Goal: Task Accomplishment & Management: Use online tool/utility

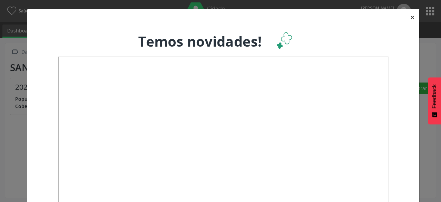
click at [410, 17] on button "×" at bounding box center [413, 17] width 14 height 17
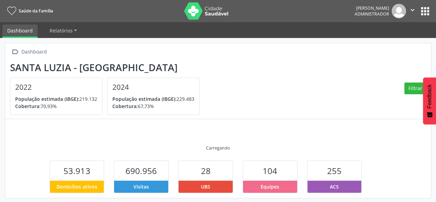
click at [419, 14] on button "" at bounding box center [412, 11] width 13 height 14
click at [423, 13] on button "apps" at bounding box center [425, 11] width 12 height 12
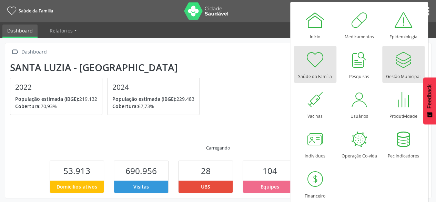
click at [393, 63] on div at bounding box center [403, 59] width 21 height 21
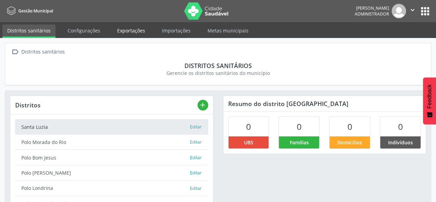
click at [113, 29] on link "Exportações" at bounding box center [131, 30] width 38 height 12
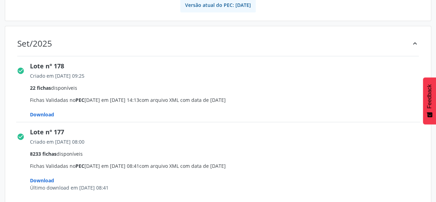
scroll to position [69, 0]
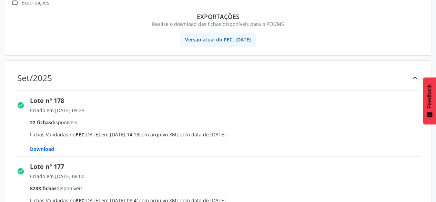
click at [40, 141] on div "Download" at bounding box center [227, 145] width 395 height 14
click at [44, 146] on span "Download" at bounding box center [42, 149] width 24 height 7
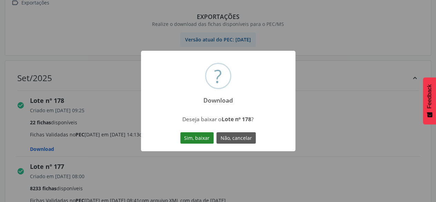
click at [190, 139] on button "Sim, baixar" at bounding box center [196, 138] width 33 height 12
